Goal: Go to known website: Access a specific website the user already knows

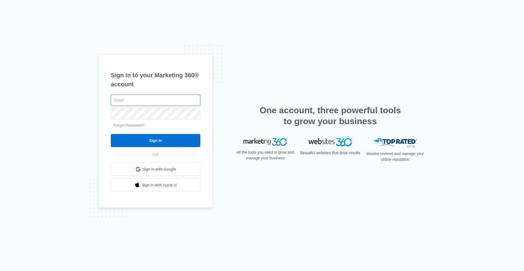
click at [111, 134] on input "Sign In" at bounding box center [155, 140] width 89 height 13
type input "info@permanentchoice.com"
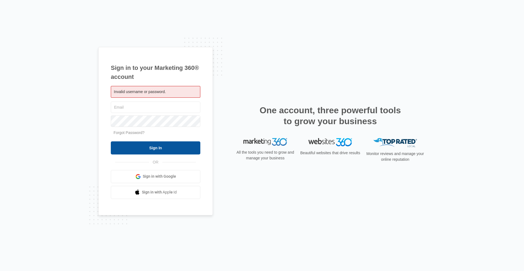
type input "[EMAIL_ADDRESS][DOMAIN_NAME]"
click at [157, 151] on input "Sign In" at bounding box center [155, 147] width 89 height 13
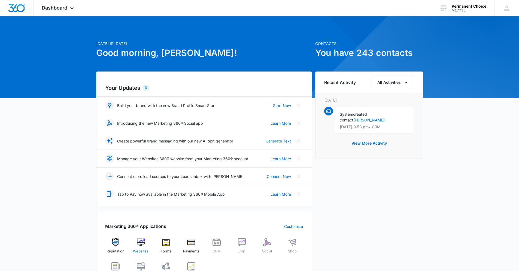
click at [143, 241] on img at bounding box center [141, 242] width 8 height 8
